Goal: Use online tool/utility: Utilize a website feature to perform a specific function

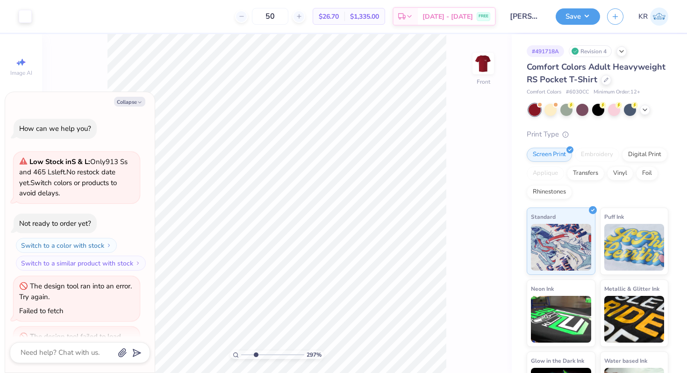
scroll to position [37, 0]
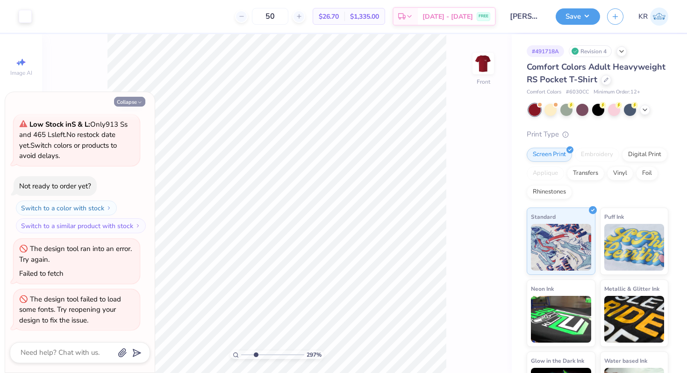
click at [134, 104] on button "Collapse" at bounding box center [129, 102] width 31 height 10
type textarea "x"
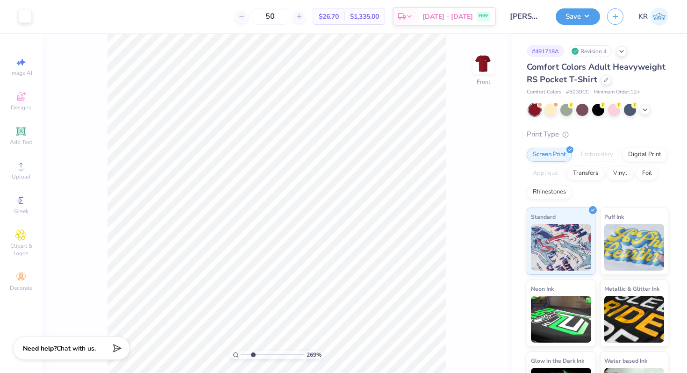
type input "2.53"
click at [253, 352] on input "range" at bounding box center [272, 354] width 63 height 8
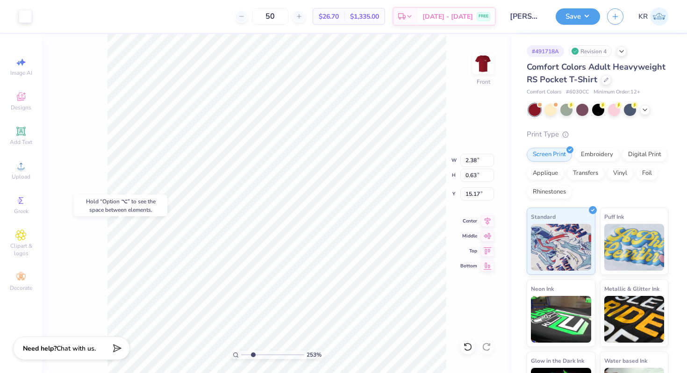
type input "15.17"
type input "1.88"
type input "0.50"
type input "15.50"
type input "14.88"
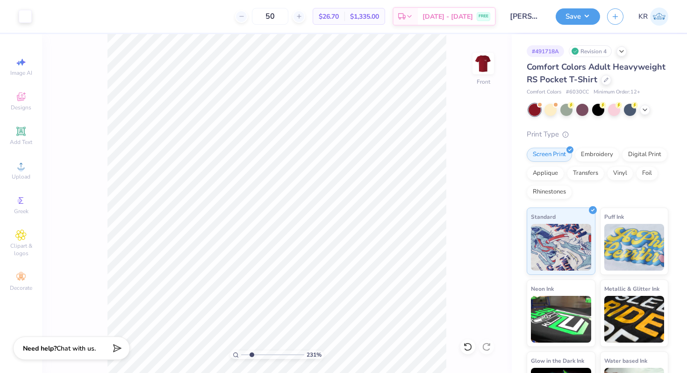
type input "2.31"
click at [251, 356] on input "range" at bounding box center [272, 354] width 63 height 8
type input "4.11"
type input "0.46"
type input "14.91"
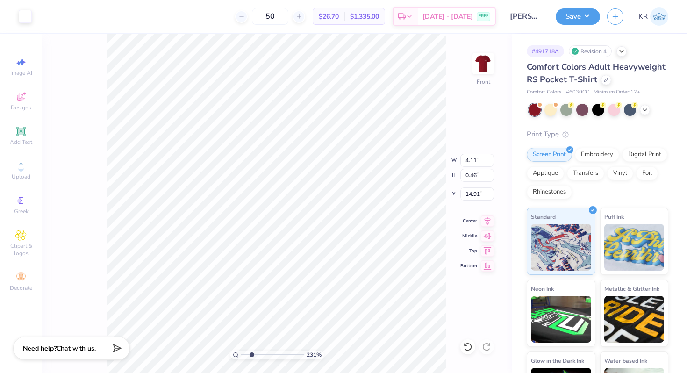
type input "14.86"
drag, startPoint x: 250, startPoint y: 353, endPoint x: 242, endPoint y: 353, distance: 7.5
click at [242, 353] on input "range" at bounding box center [272, 354] width 63 height 8
click at [482, 82] on div "Front" at bounding box center [482, 69] width 21 height 33
click at [482, 74] on div at bounding box center [482, 63] width 21 height 21
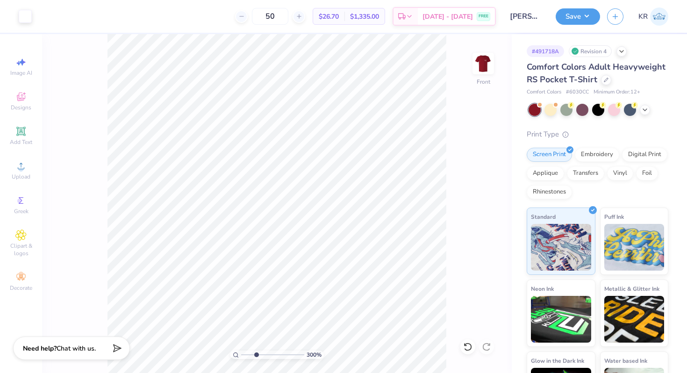
drag, startPoint x: 244, startPoint y: 351, endPoint x: 256, endPoint y: 351, distance: 11.7
click at [256, 351] on input "range" at bounding box center [272, 354] width 63 height 8
drag, startPoint x: 256, startPoint y: 355, endPoint x: 242, endPoint y: 353, distance: 14.1
click at [242, 353] on input "range" at bounding box center [272, 354] width 63 height 8
click at [490, 83] on div at bounding box center [483, 63] width 43 height 43
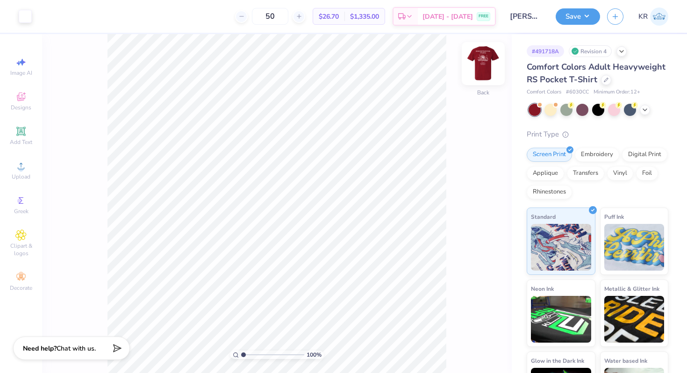
click at [490, 77] on div at bounding box center [483, 63] width 43 height 43
drag, startPoint x: 243, startPoint y: 353, endPoint x: 249, endPoint y: 352, distance: 6.1
type input "2"
click at [249, 352] on input "range" at bounding box center [272, 354] width 63 height 8
type input "4.38"
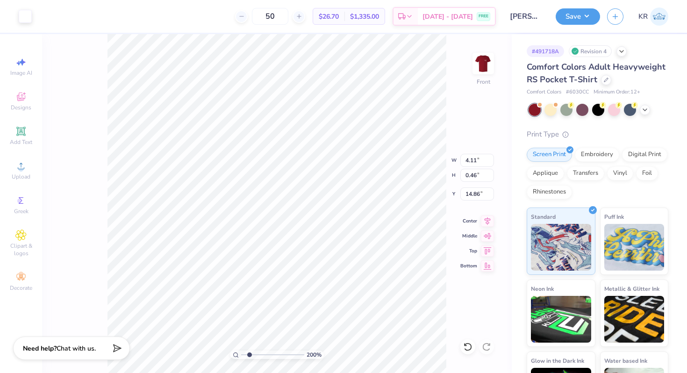
type input "0.49"
drag, startPoint x: 248, startPoint y: 355, endPoint x: 242, endPoint y: 355, distance: 5.2
type input "1"
click at [242, 355] on input "range" at bounding box center [272, 354] width 63 height 8
click at [573, 22] on button "Save" at bounding box center [577, 15] width 44 height 16
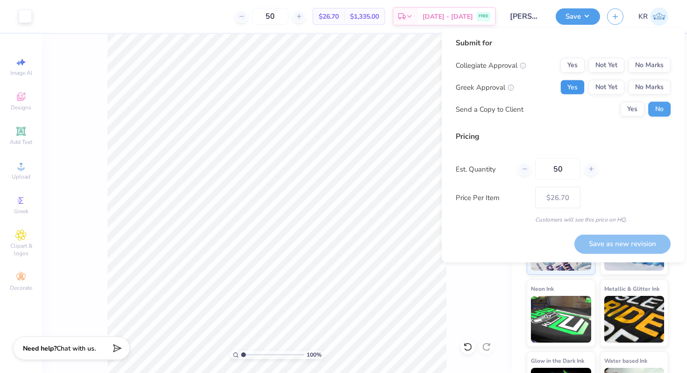
click at [572, 85] on button "Yes" at bounding box center [572, 87] width 24 height 15
click at [648, 70] on button "No Marks" at bounding box center [649, 65] width 43 height 15
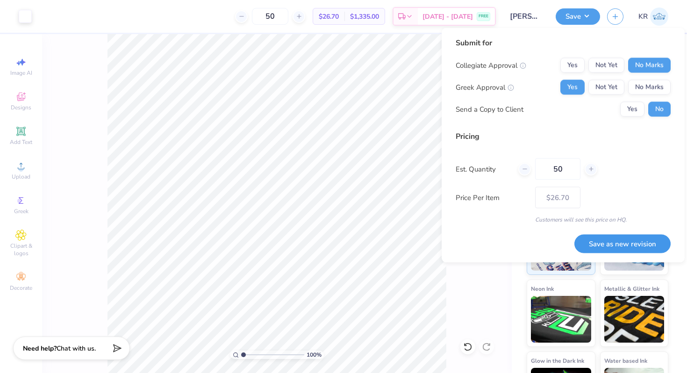
click at [598, 237] on button "Save as new revision" at bounding box center [622, 243] width 96 height 19
type input "$26.70"
